Goal: Information Seeking & Learning: Learn about a topic

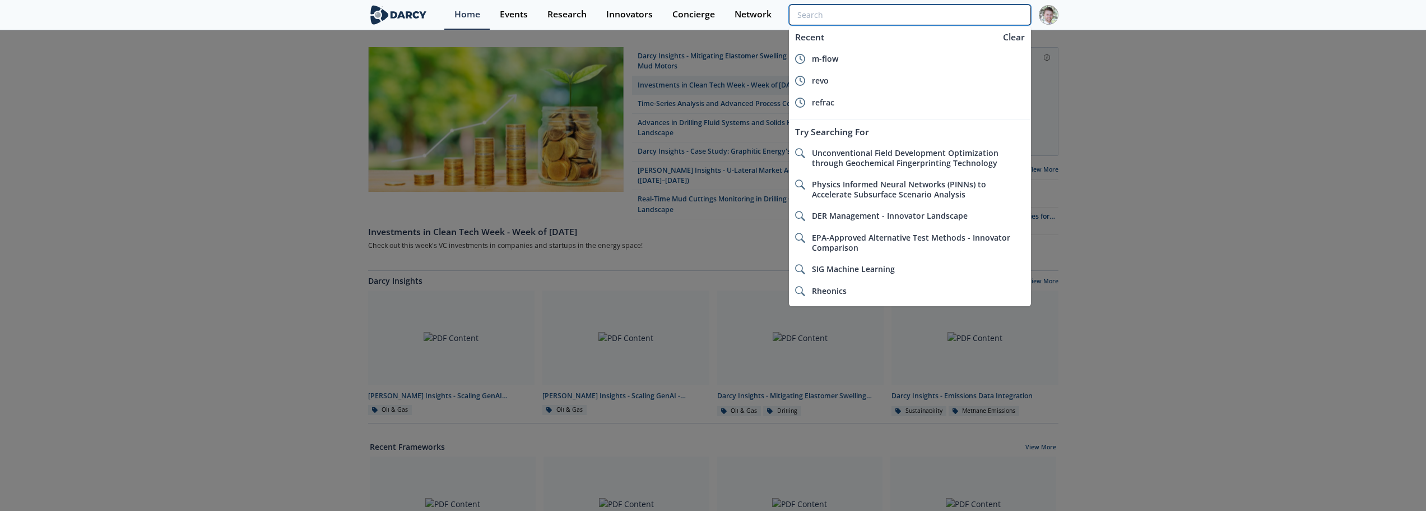
click at [975, 24] on input "search" at bounding box center [910, 14] width 242 height 21
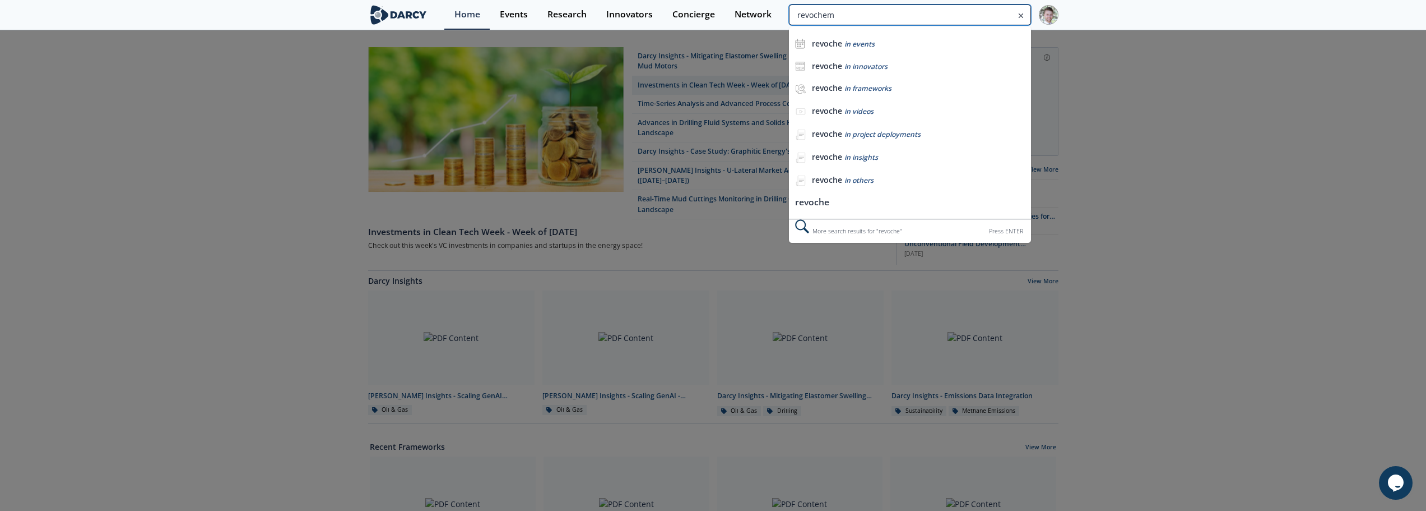
type input "revochem"
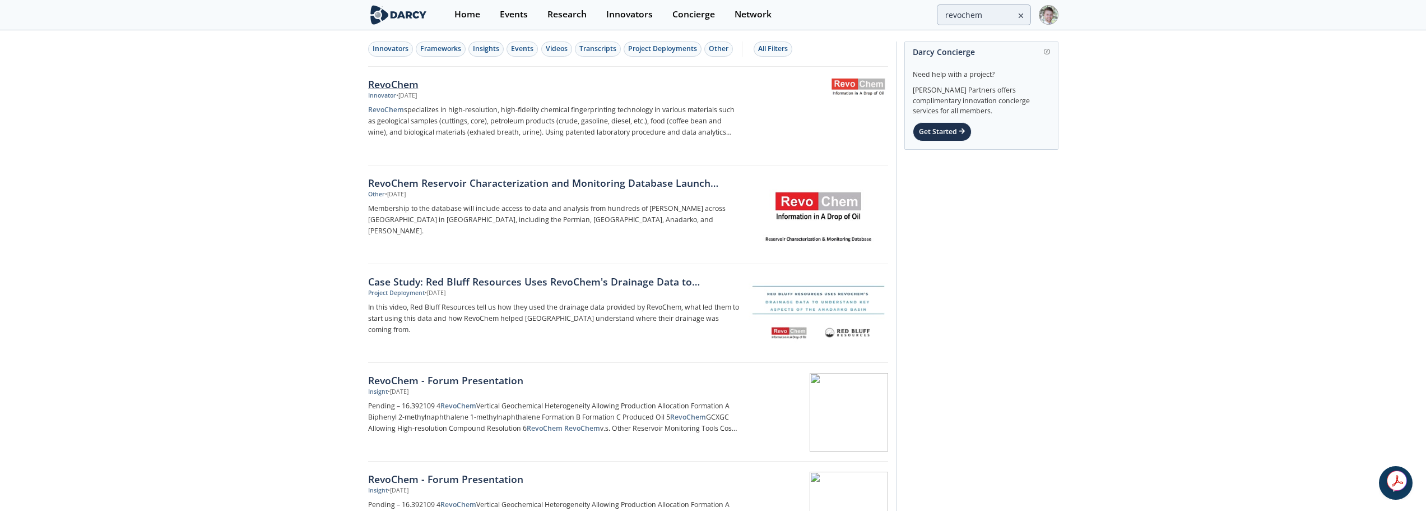
click at [398, 85] on div "RevoChem" at bounding box center [553, 84] width 371 height 15
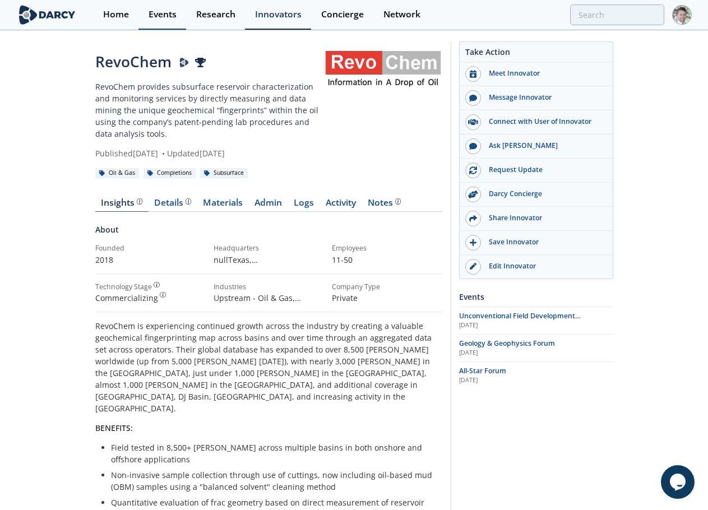
click at [152, 24] on link "Events" at bounding box center [162, 15] width 48 height 30
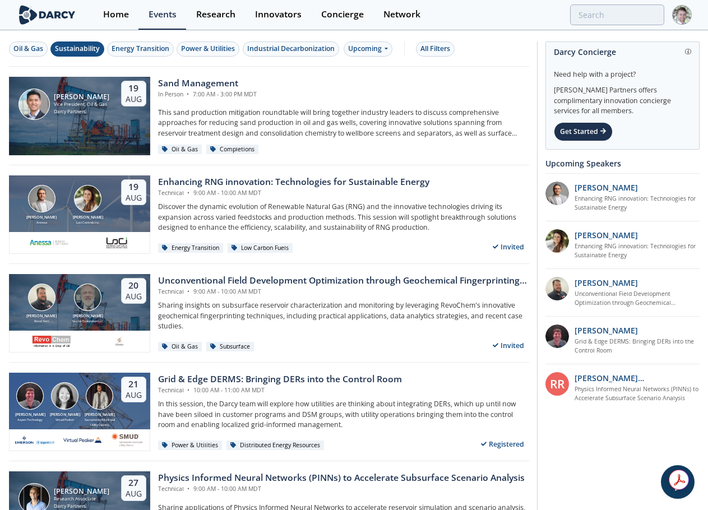
click at [85, 49] on div "Sustainability" at bounding box center [77, 49] width 45 height 10
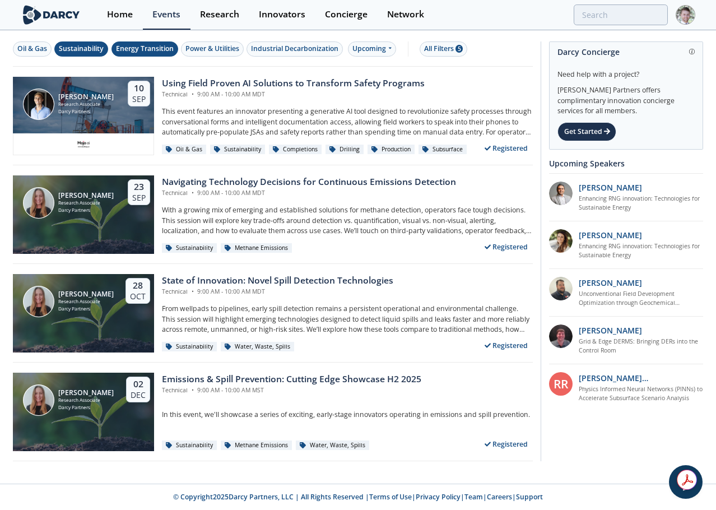
click at [137, 50] on div "Energy Transition" at bounding box center [145, 49] width 58 height 10
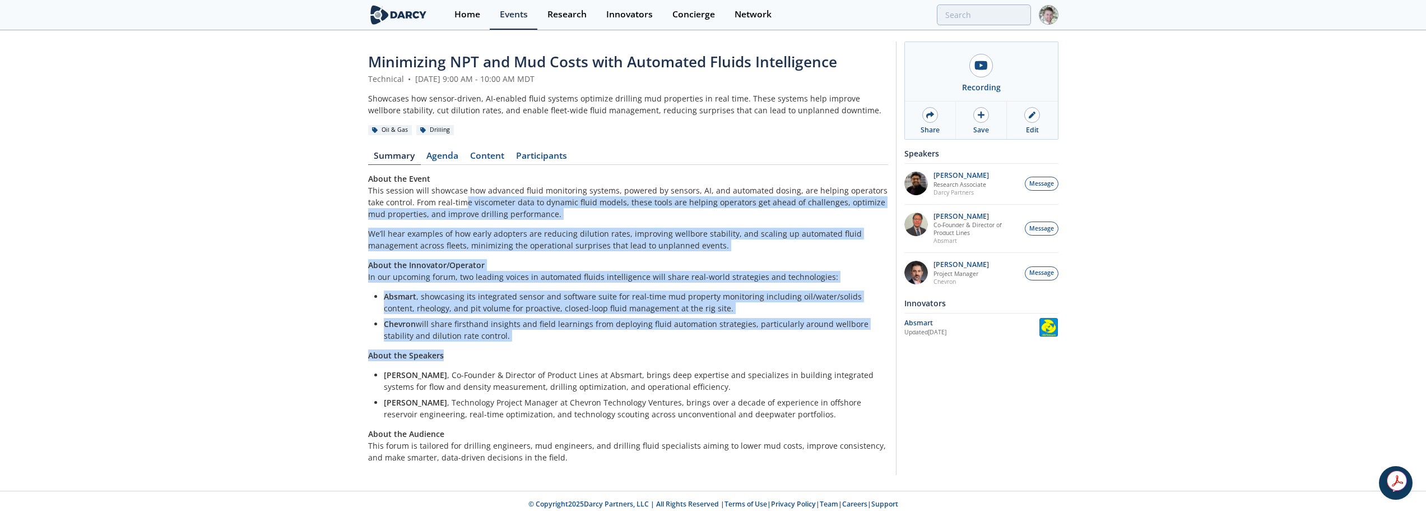
drag, startPoint x: 444, startPoint y: 205, endPoint x: 641, endPoint y: 337, distance: 236.9
click at [613, 351] on div "About the Event This session will showcase how advanced fluid monitoring system…" at bounding box center [628, 318] width 520 height 290
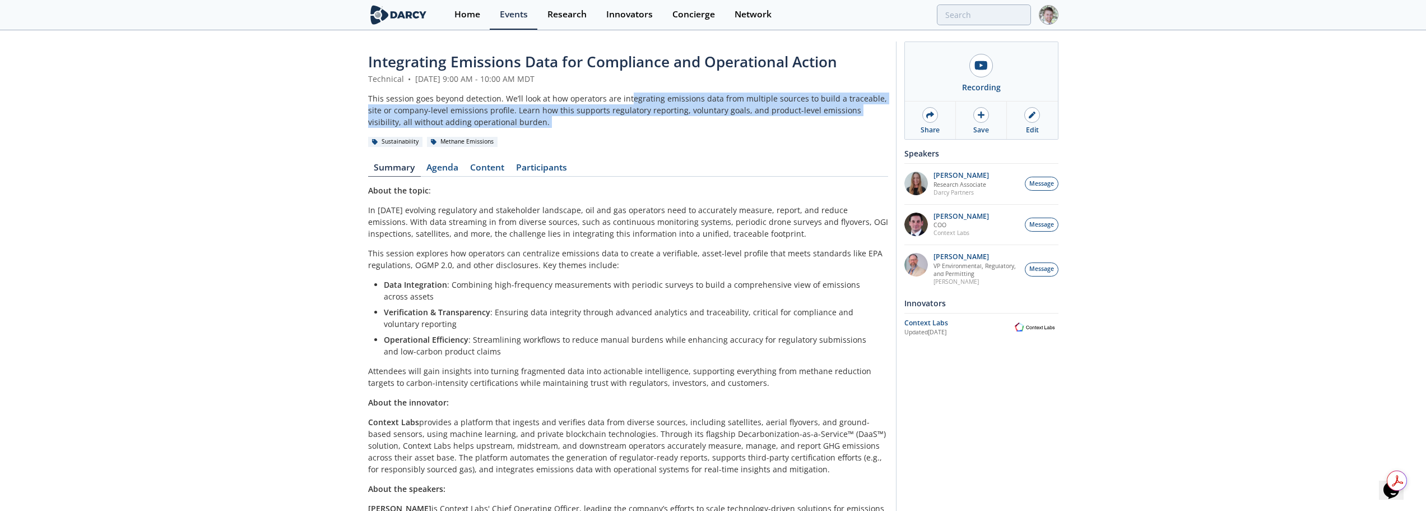
drag, startPoint x: 626, startPoint y: 103, endPoint x: 214, endPoint y: 136, distance: 412.7
click at [214, 136] on div "Integrating Emissions Data for Compliance and Operational Action Technical • Au…" at bounding box center [713, 337] width 1426 height 612
click at [239, 133] on div "Integrating Emissions Data for Compliance and Operational Action Technical • Au…" at bounding box center [713, 337] width 1426 height 612
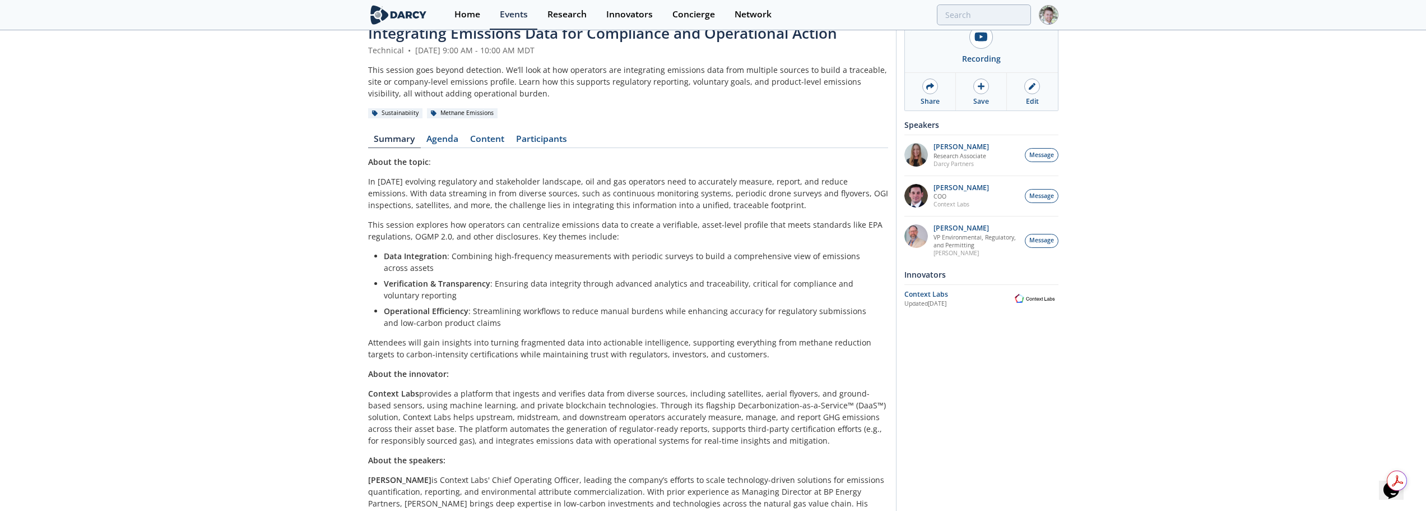
scroll to position [56, 0]
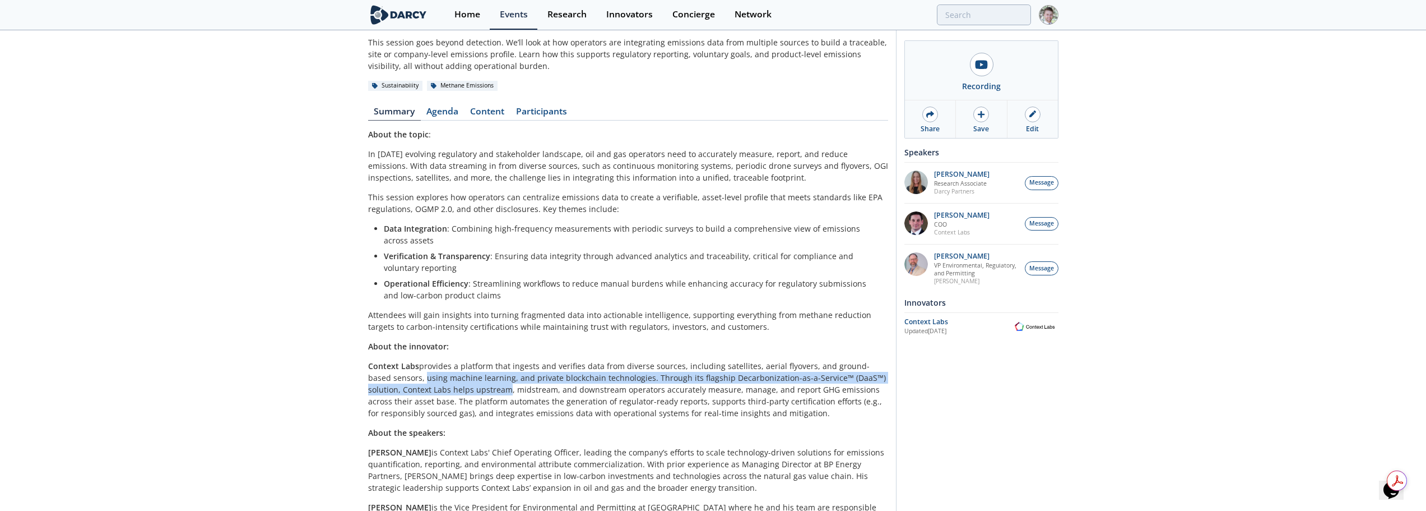
drag, startPoint x: 397, startPoint y: 373, endPoint x: 470, endPoint y: 394, distance: 75.8
click at [470, 394] on p "Context Labs provides a platform that ingests and verifies data from diverse so…" at bounding box center [628, 389] width 520 height 59
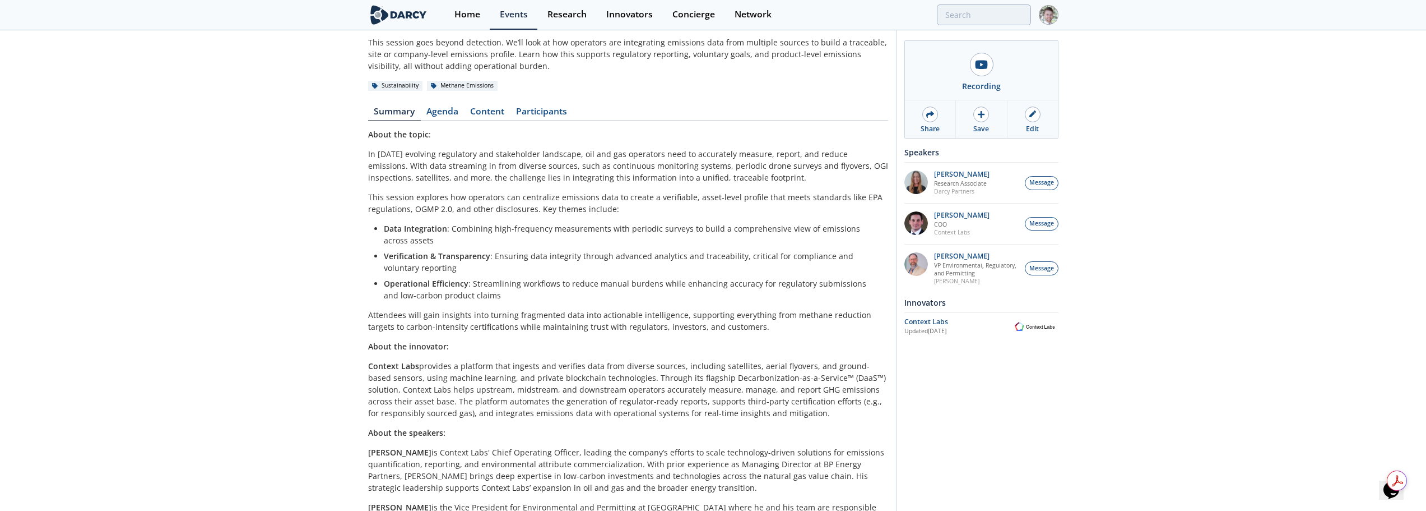
click at [626, 392] on p "Context Labs provides a platform that ingests and verifies data from diverse so…" at bounding box center [628, 389] width 520 height 59
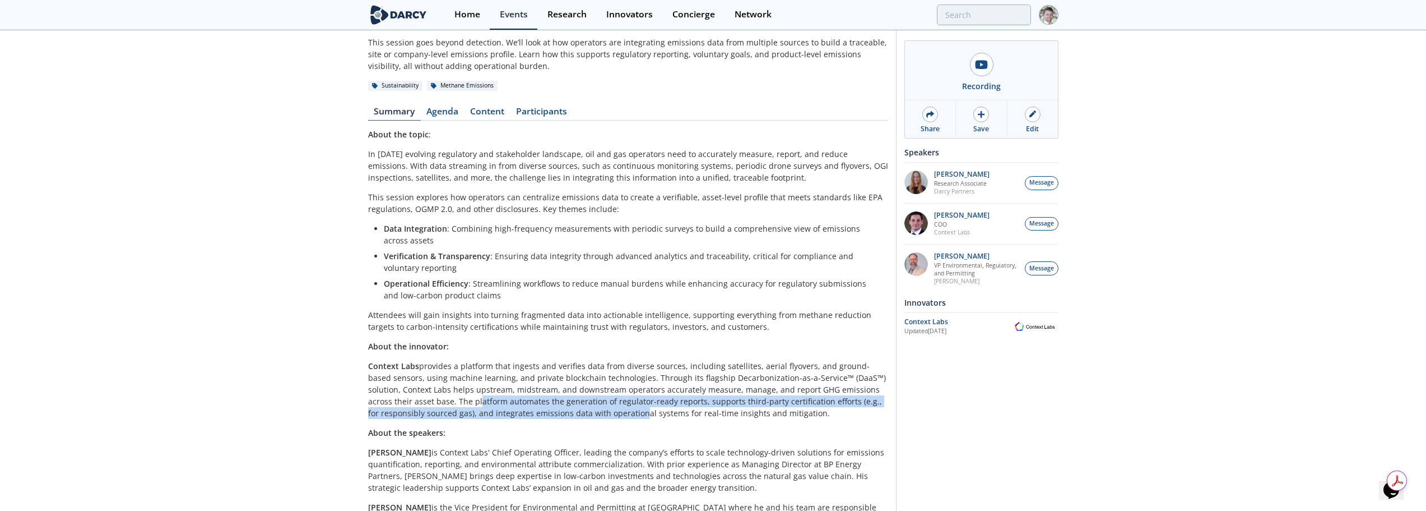
drag, startPoint x: 429, startPoint y: 405, endPoint x: 576, endPoint y: 410, distance: 147.5
click at [576, 410] on p "Context Labs provides a platform that ingests and verifies data from diverse so…" at bounding box center [628, 389] width 520 height 59
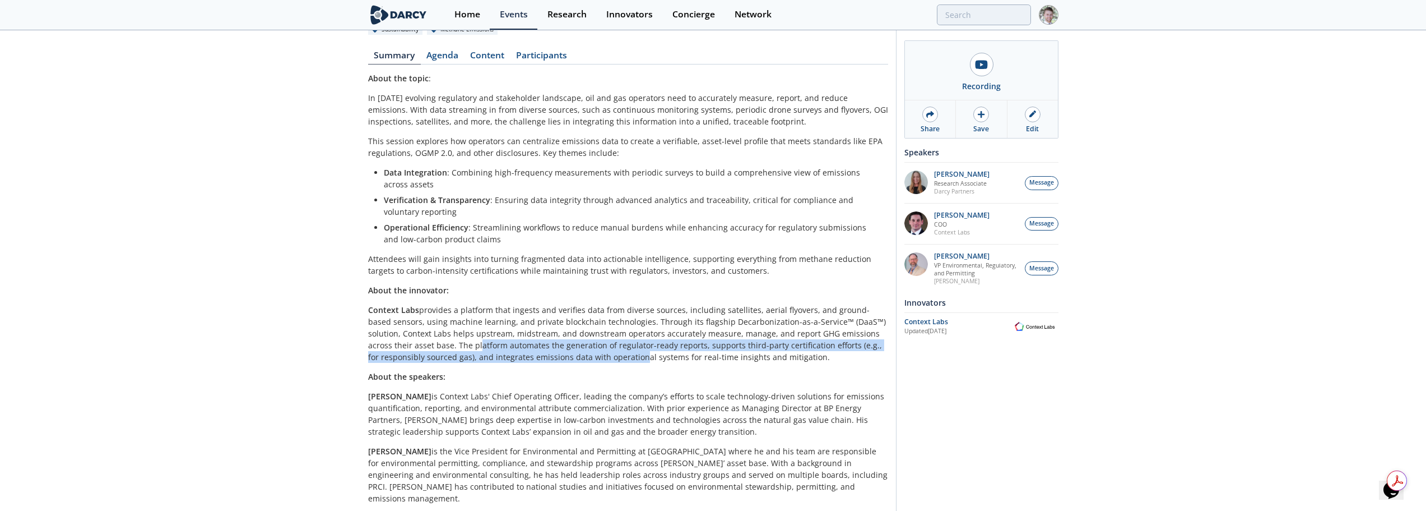
scroll to position [148, 0]
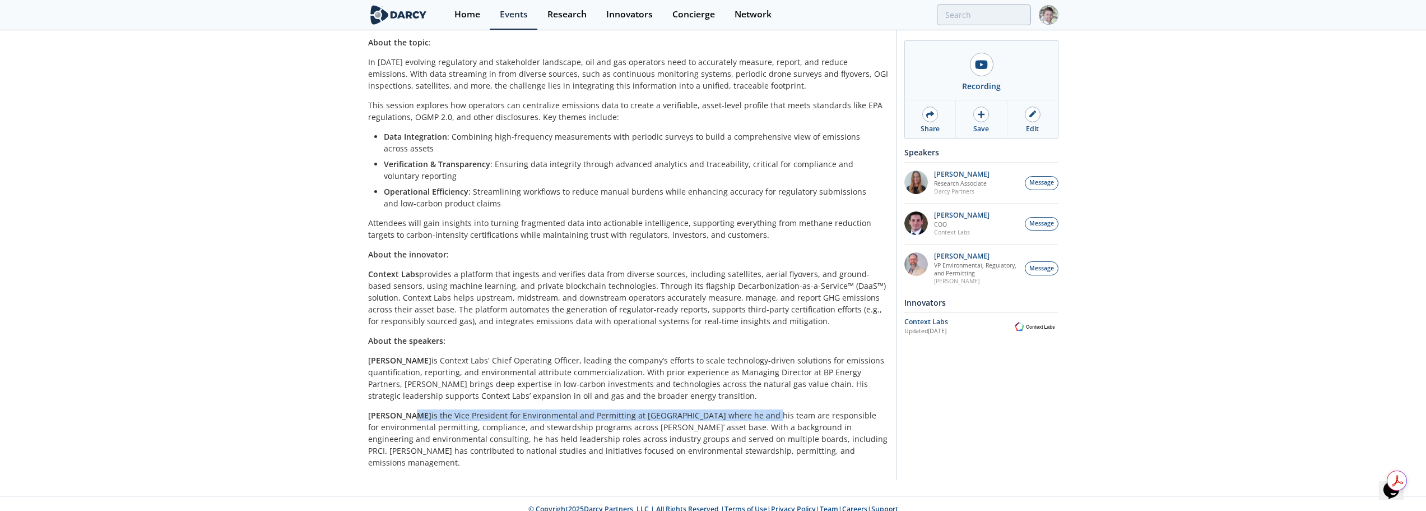
drag, startPoint x: 413, startPoint y: 418, endPoint x: 743, endPoint y: 420, distance: 330.7
click at [743, 420] on p "Mark Gebbia is the Vice President for Environmental and Permitting at Williams …" at bounding box center [628, 438] width 520 height 59
click at [746, 420] on p "Mark Gebbia is the Vice President for Environmental and Permitting at Williams …" at bounding box center [628, 438] width 520 height 59
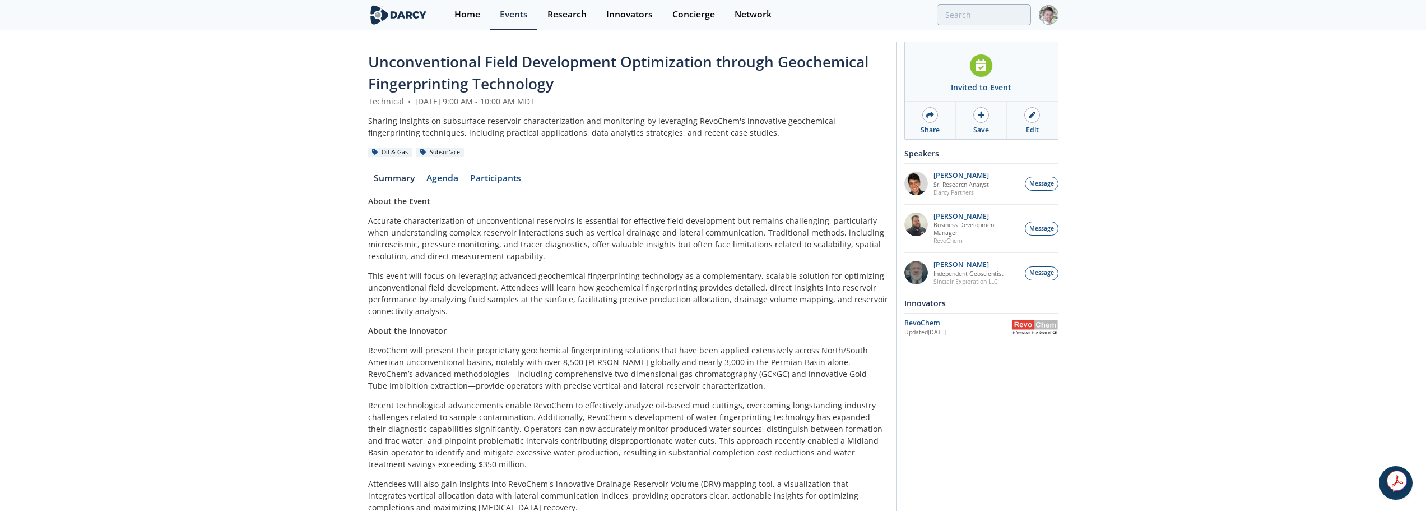
click at [237, 215] on div "Unconventional Field Development Optimization through Geochemical Fingerprintin…" at bounding box center [713, 285] width 1426 height 509
drag, startPoint x: 471, startPoint y: 348, endPoint x: 629, endPoint y: 346, distance: 158.1
click at [629, 346] on p "RevoChem will present their proprietary geochemical fingerprinting solutions th…" at bounding box center [628, 367] width 520 height 47
click at [670, 368] on p "RevoChem will present their proprietary geochemical fingerprinting solutions th…" at bounding box center [628, 367] width 520 height 47
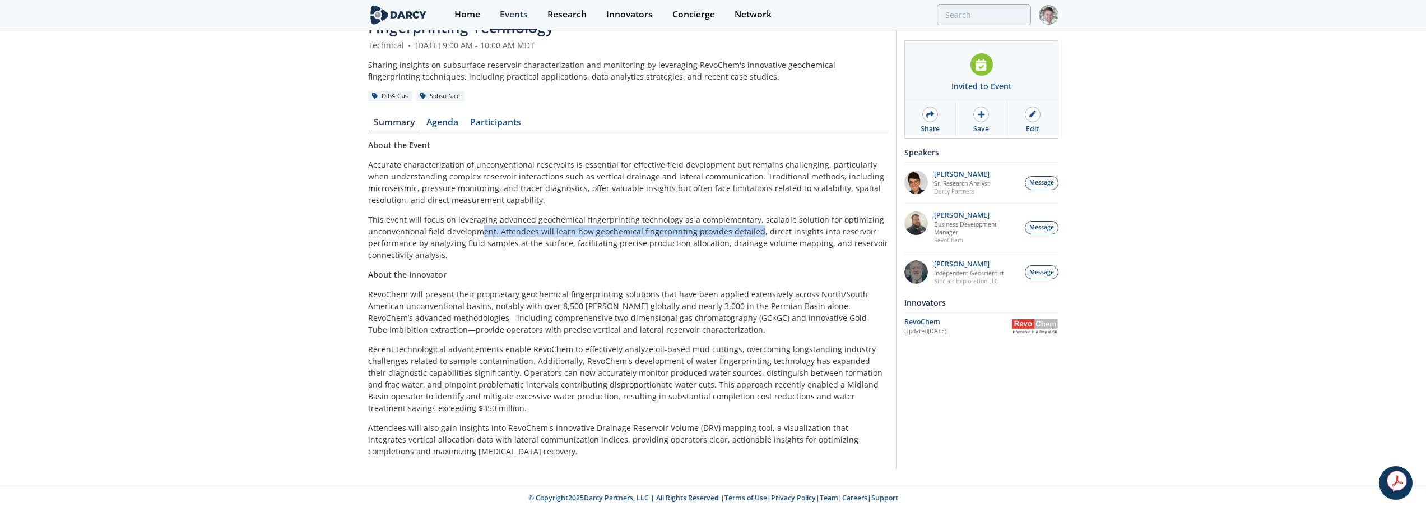
drag, startPoint x: 749, startPoint y: 231, endPoint x: 489, endPoint y: 235, distance: 260.1
click at [484, 234] on p "This event will focus on leveraging advanced geochemical fingerprinting technol…" at bounding box center [628, 237] width 520 height 47
click at [662, 249] on p "This event will focus on leveraging advanced geochemical fingerprinting technol…" at bounding box center [628, 237] width 520 height 47
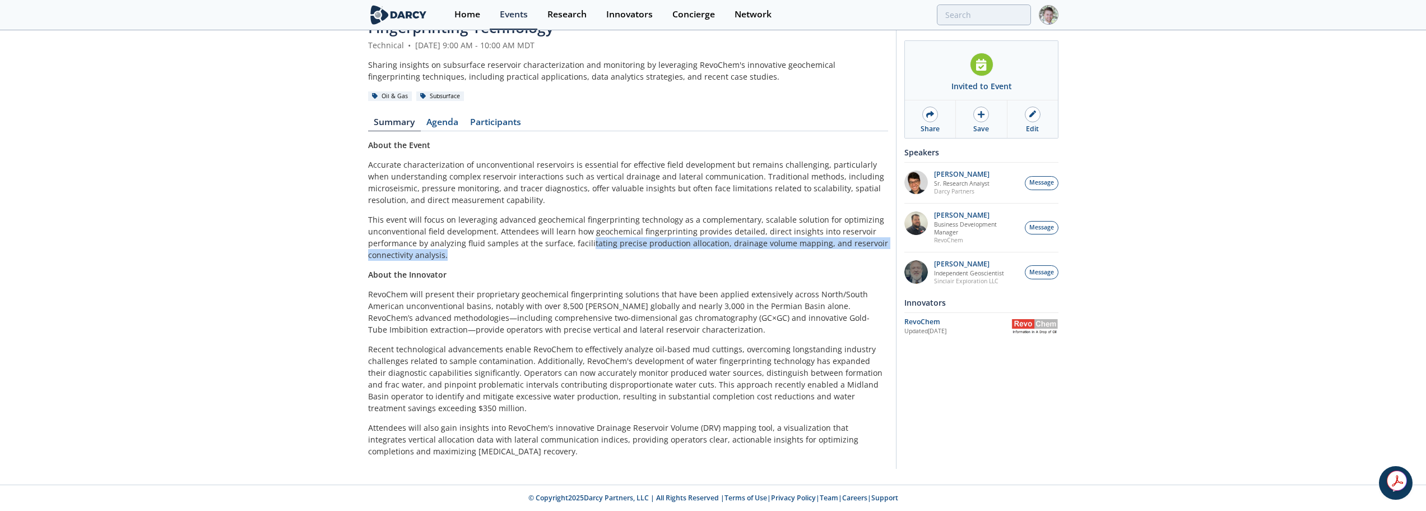
drag, startPoint x: 591, startPoint y: 242, endPoint x: 723, endPoint y: 257, distance: 132.6
click at [719, 252] on p "This event will focus on leveraging advanced geochemical fingerprinting technol…" at bounding box center [628, 237] width 520 height 47
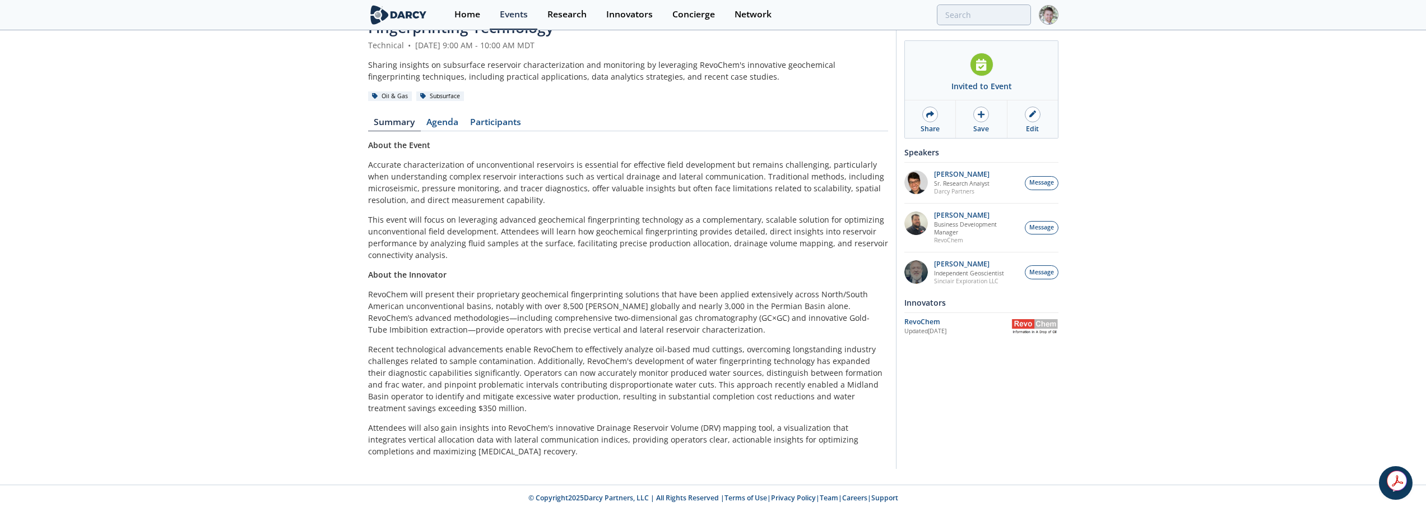
click at [728, 269] on p "About the Innovator" at bounding box center [628, 274] width 520 height 12
